Goal: Transaction & Acquisition: Purchase product/service

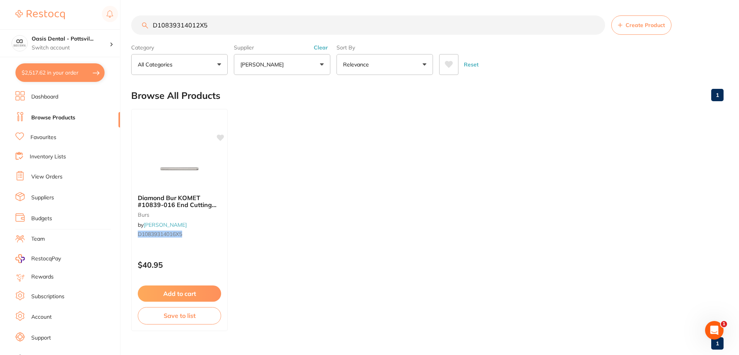
click at [44, 139] on link "Favourites" at bounding box center [43, 138] width 26 height 8
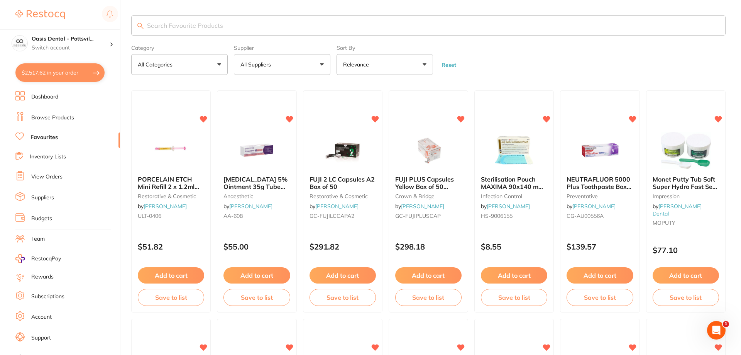
click at [164, 24] on input "search" at bounding box center [428, 25] width 594 height 20
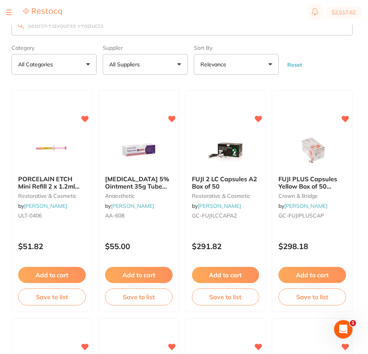
click at [78, 27] on input "search" at bounding box center [182, 25] width 341 height 20
paste input "D10839314012X5"
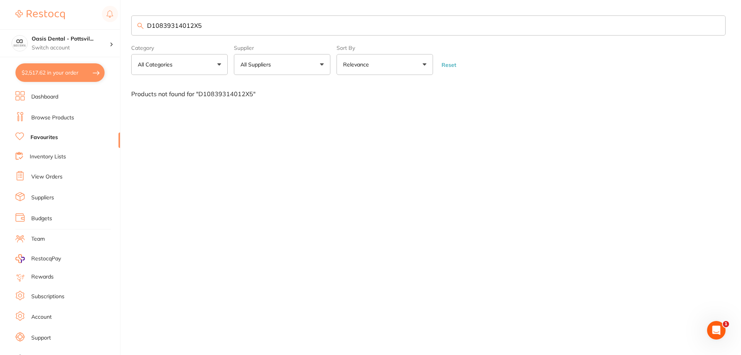
type input "D10839314012X5"
click at [46, 137] on link "Favourites" at bounding box center [43, 138] width 27 height 8
click at [51, 134] on link "Favourites" at bounding box center [43, 138] width 27 height 8
drag, startPoint x: 213, startPoint y: 24, endPoint x: 99, endPoint y: 26, distance: 114.3
click at [99, 26] on div "$2,517.62 Oasis Dental - Pottsvil... Switch account Oasis Dental - Pottsville $…" at bounding box center [370, 177] width 741 height 355
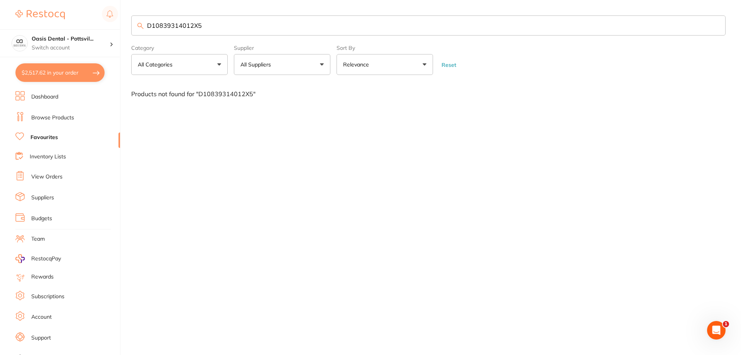
click at [219, 27] on input "D10839314012X5" at bounding box center [428, 25] width 594 height 20
drag, startPoint x: 219, startPoint y: 27, endPoint x: 81, endPoint y: 26, distance: 137.8
click at [84, 26] on div "$2,517.62 Oasis Dental - Pottsvil... Switch account Oasis Dental - Pottsville $…" at bounding box center [370, 177] width 741 height 355
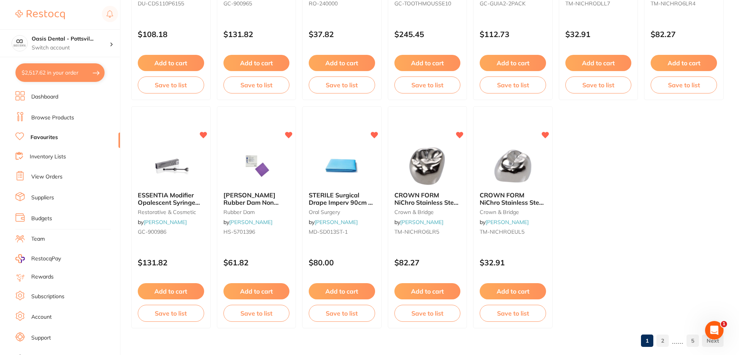
scroll to position [1594, 0]
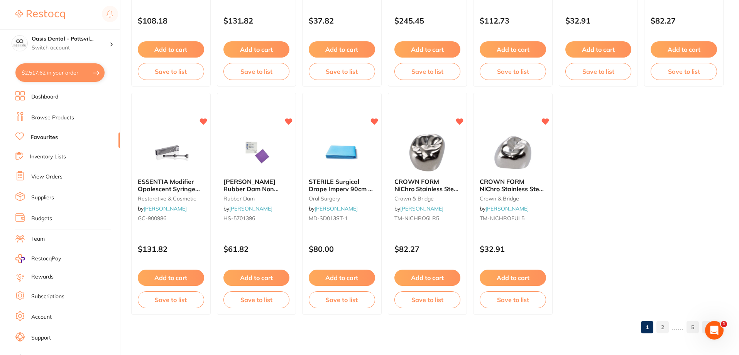
click at [664, 329] on link "2" at bounding box center [663, 326] width 12 height 15
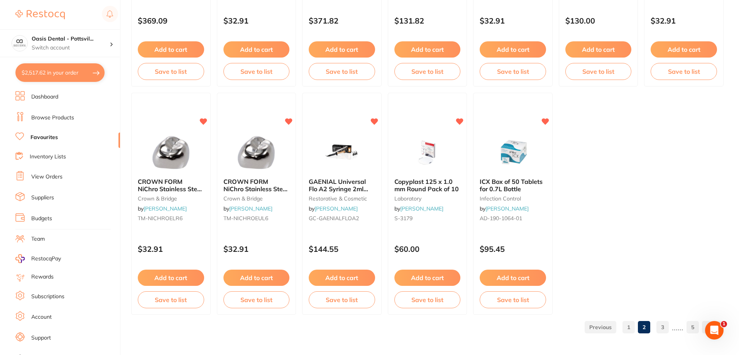
click at [665, 327] on link "3" at bounding box center [663, 326] width 12 height 15
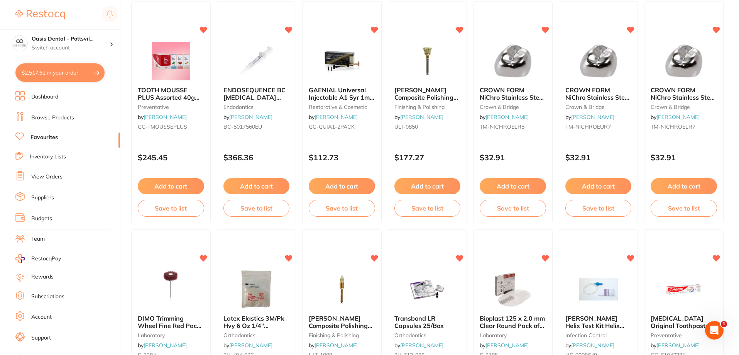
scroll to position [0, 0]
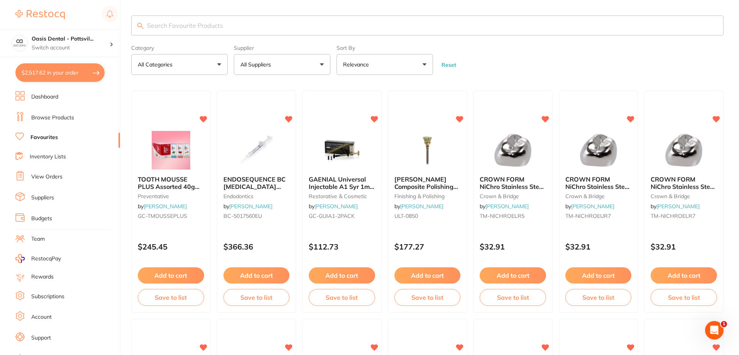
click at [293, 65] on button "All Suppliers" at bounding box center [282, 64] width 96 height 21
type input "hen"
click at [278, 132] on p "[PERSON_NAME]" at bounding box center [287, 131] width 50 height 7
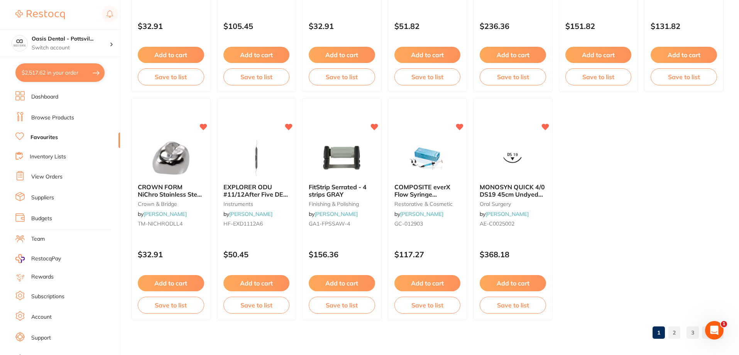
scroll to position [1594, 0]
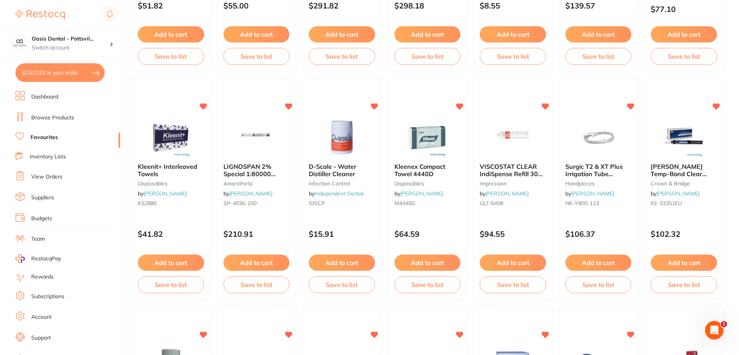
scroll to position [128, 0]
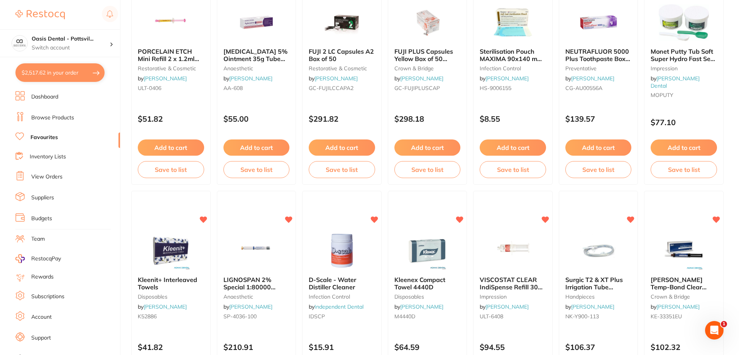
click at [44, 16] on img at bounding box center [39, 14] width 49 height 9
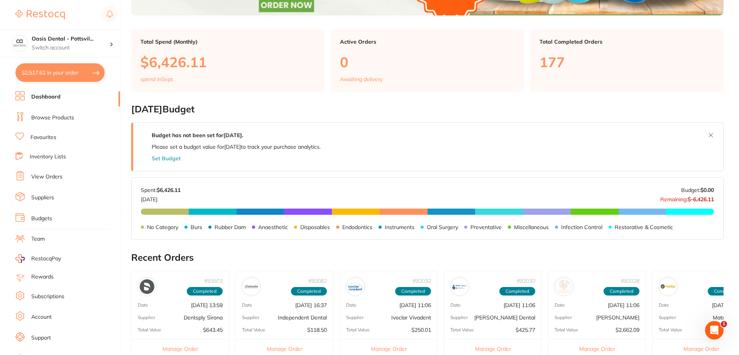
scroll to position [193, 0]
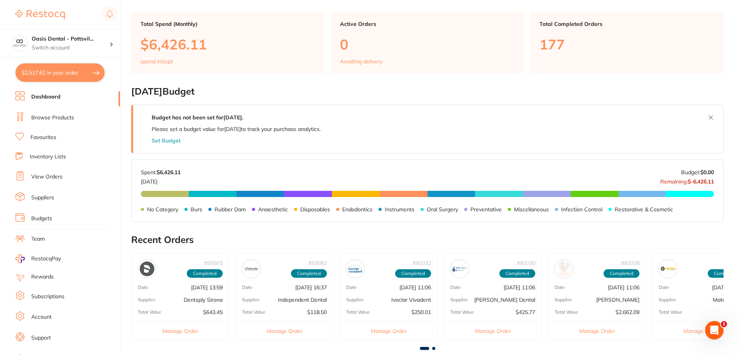
click at [49, 177] on link "View Orders" at bounding box center [46, 177] width 31 height 8
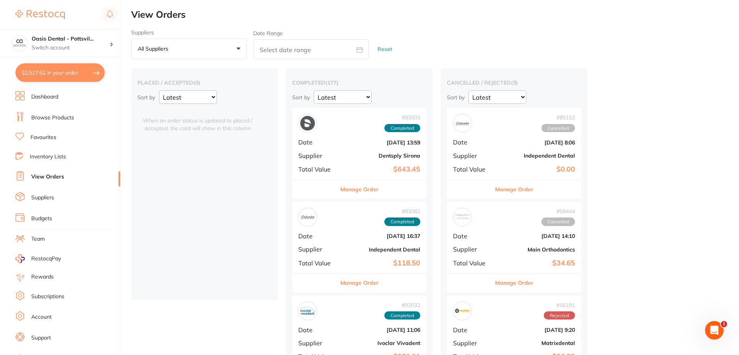
click at [36, 14] on img at bounding box center [39, 14] width 49 height 9
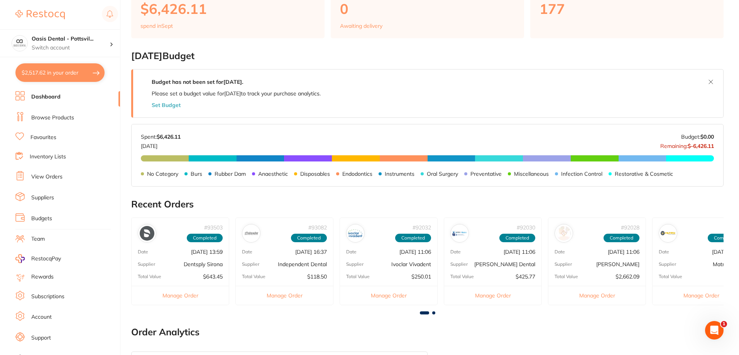
scroll to position [232, 0]
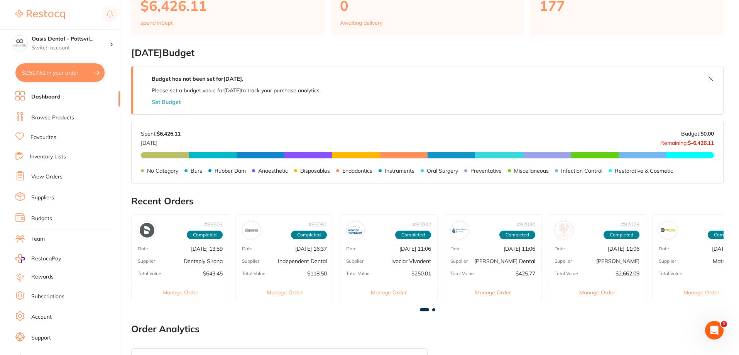
click at [58, 115] on link "Browse Products" at bounding box center [52, 118] width 43 height 8
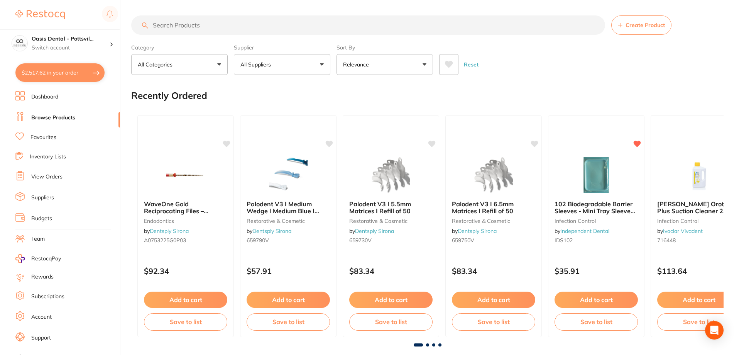
click at [175, 25] on input "search" at bounding box center [368, 24] width 474 height 19
paste input "D10839314012X5"
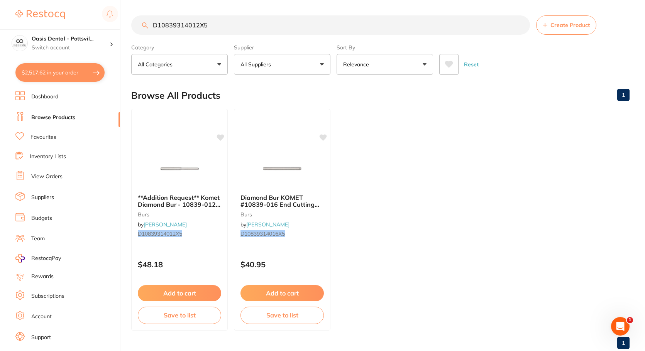
type input "D10839314012X5"
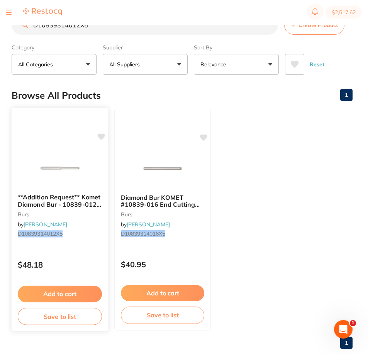
click at [60, 200] on span "**Addition Request** Komet Diamond Bur - 10839-012 - End Cutting - High Speed, …" at bounding box center [59, 207] width 83 height 29
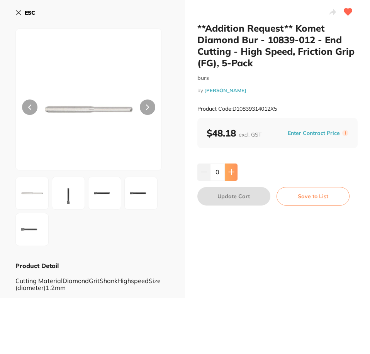
click at [232, 173] on icon at bounding box center [231, 172] width 6 height 6
type input "1"
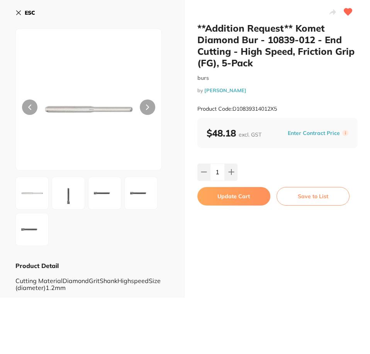
click at [232, 196] on button "Update Cart" at bounding box center [233, 196] width 73 height 19
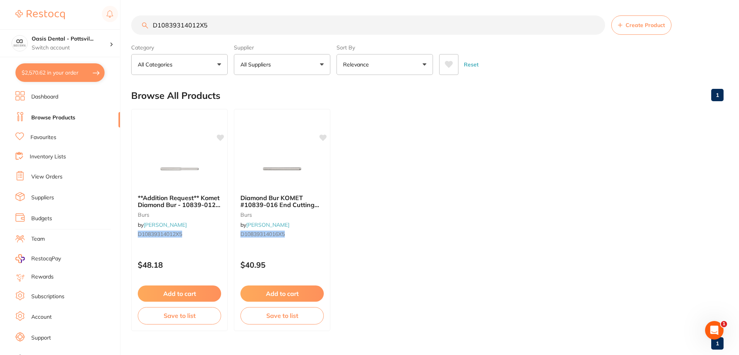
click at [67, 75] on button "$2,570.62 in your order" at bounding box center [59, 72] width 89 height 19
checkbox input "true"
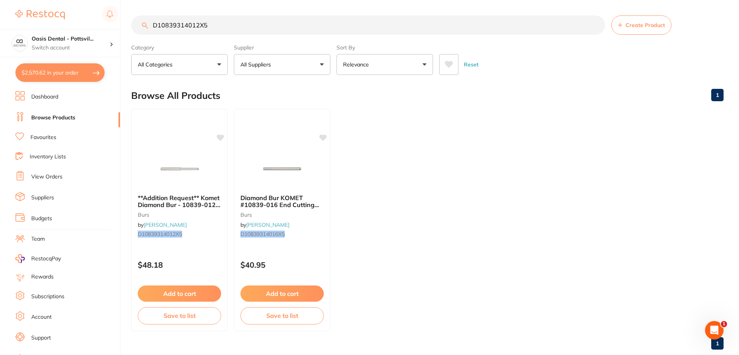
checkbox input "true"
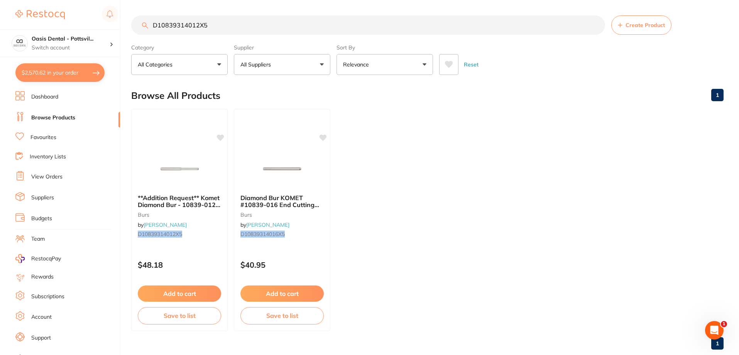
checkbox input "true"
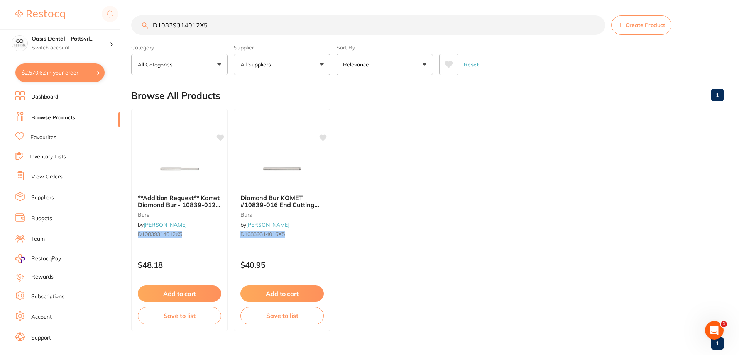
checkbox input "true"
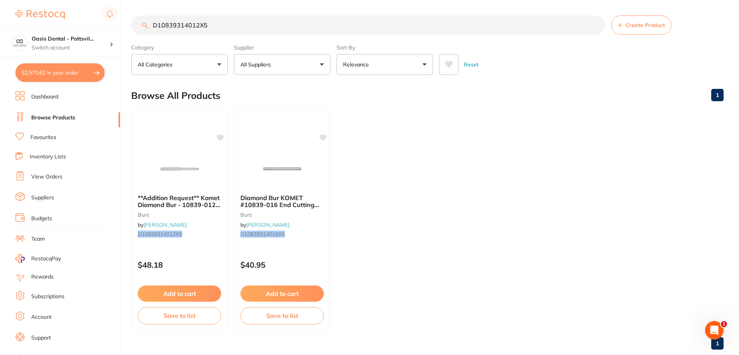
checkbox input "true"
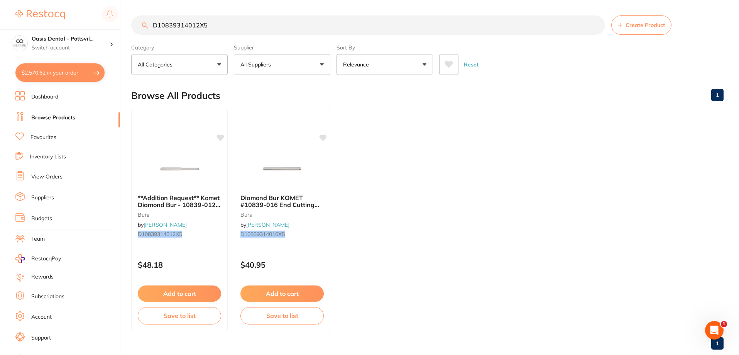
checkbox input "true"
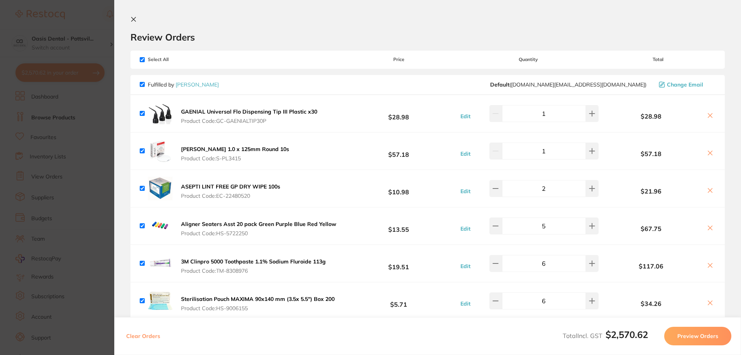
click at [142, 59] on input "checkbox" at bounding box center [142, 59] width 5 height 5
checkbox input "false"
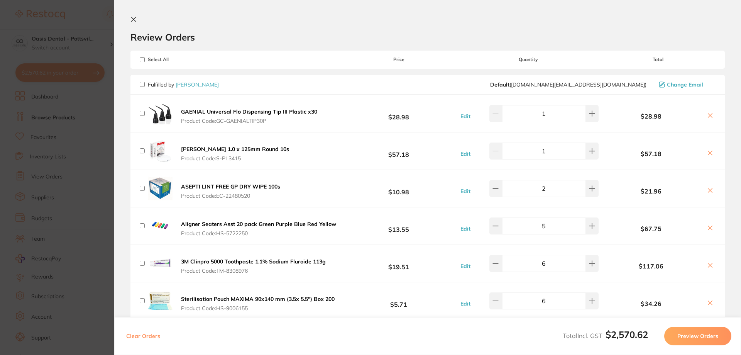
checkbox input "false"
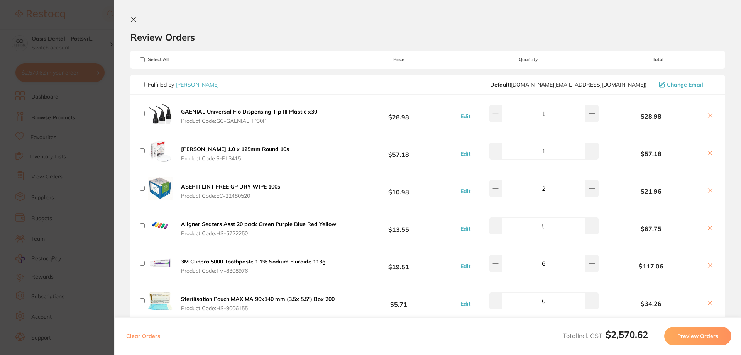
checkbox input "false"
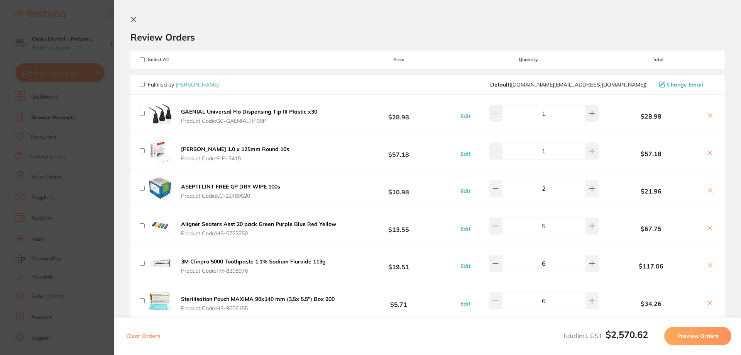
checkbox input "false"
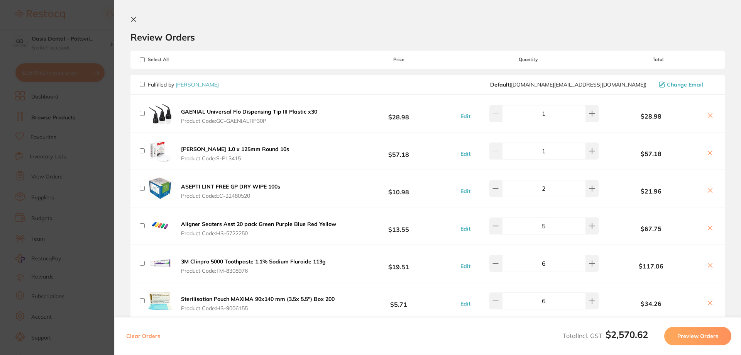
checkbox input "false"
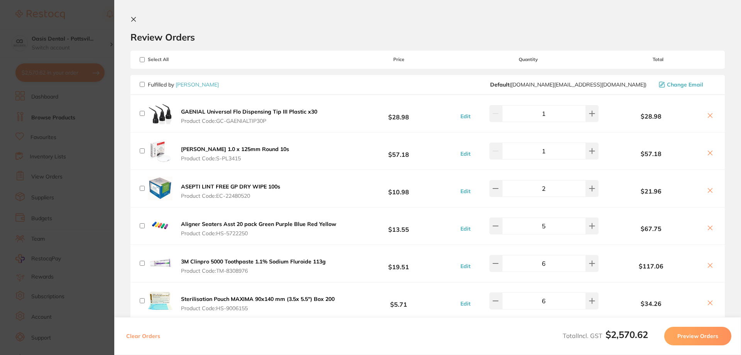
checkbox input "false"
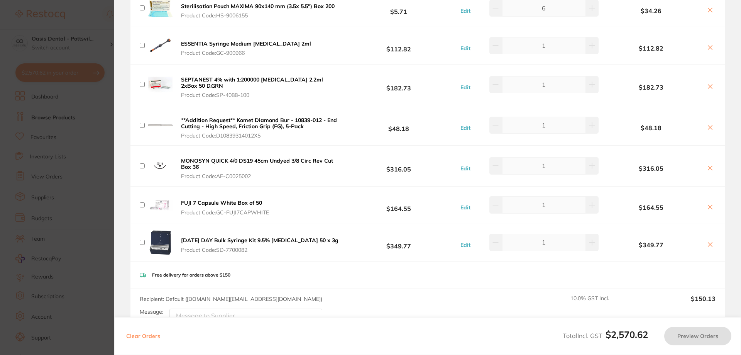
scroll to position [347, 0]
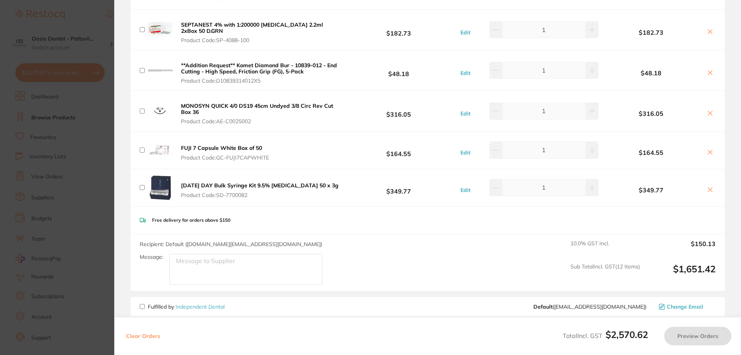
click at [142, 71] on input "checkbox" at bounding box center [142, 70] width 5 height 5
checkbox input "true"
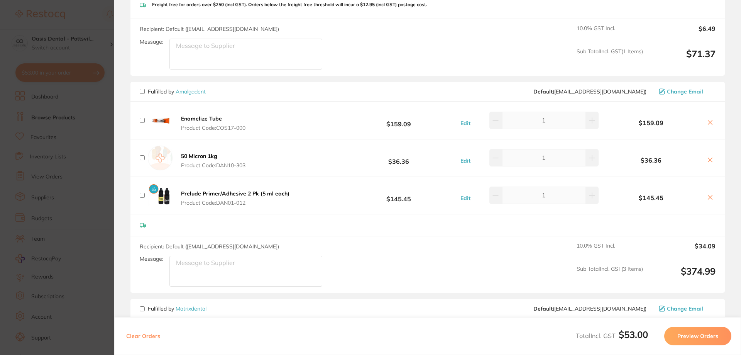
scroll to position [888, 0]
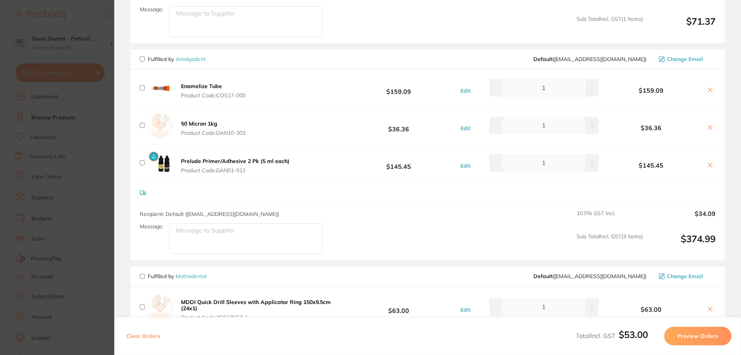
click at [196, 159] on b "Prelude Primer/Adhesive 2 Pk (5 ml each)" at bounding box center [235, 160] width 108 height 7
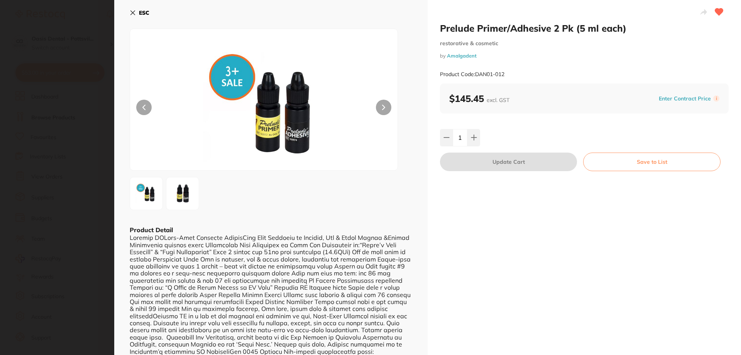
scroll to position [0, 0]
click at [133, 14] on icon at bounding box center [133, 13] width 6 height 6
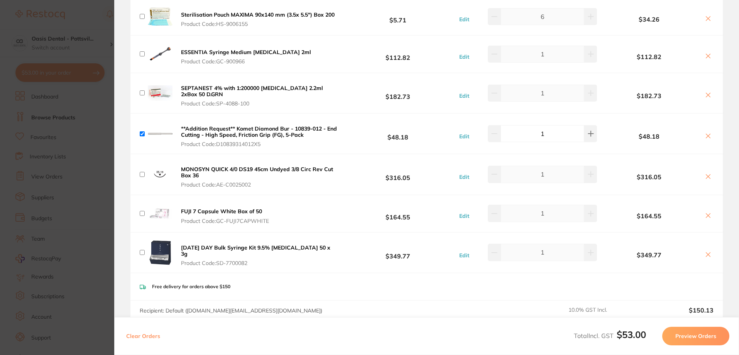
scroll to position [270, 0]
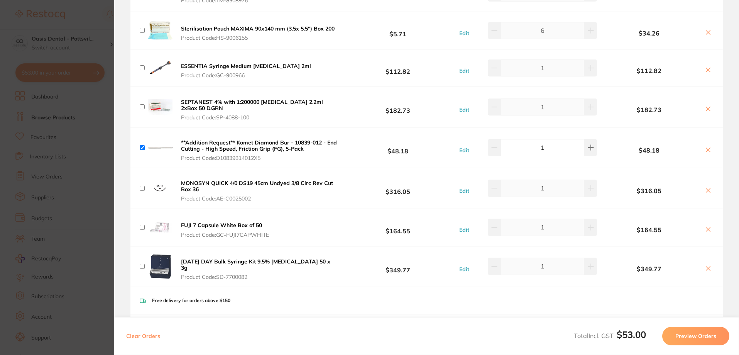
click at [698, 336] on button "Preview Orders" at bounding box center [695, 336] width 67 height 19
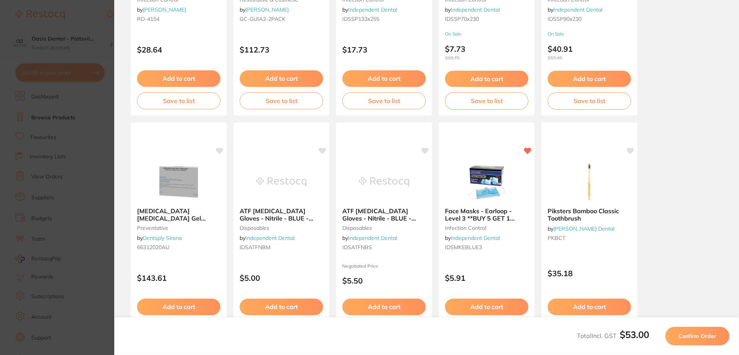
scroll to position [216, 0]
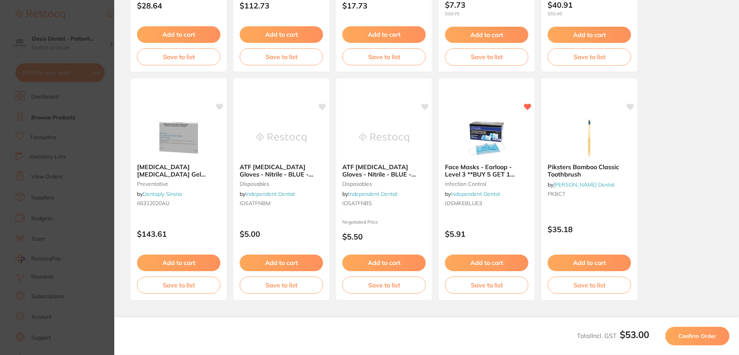
click at [699, 334] on span "Confirm Order" at bounding box center [698, 335] width 38 height 7
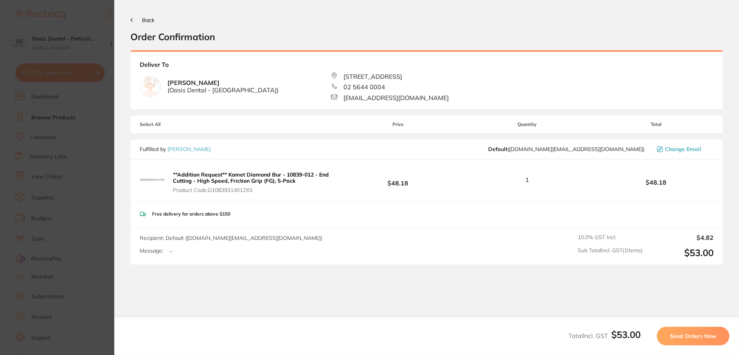
scroll to position [32, 0]
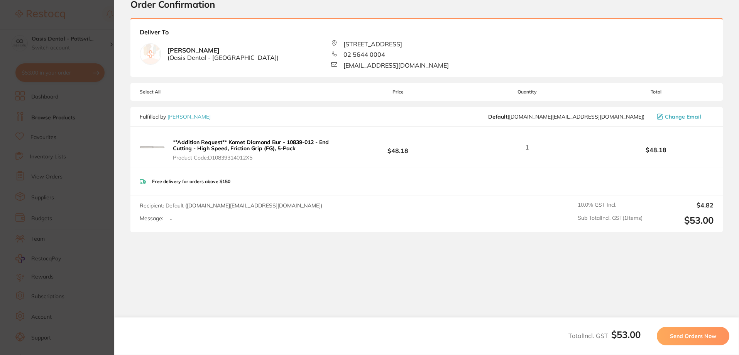
click at [694, 336] on span "Send Orders Now" at bounding box center [693, 335] width 46 height 7
